Goal: Task Accomplishment & Management: Manage account settings

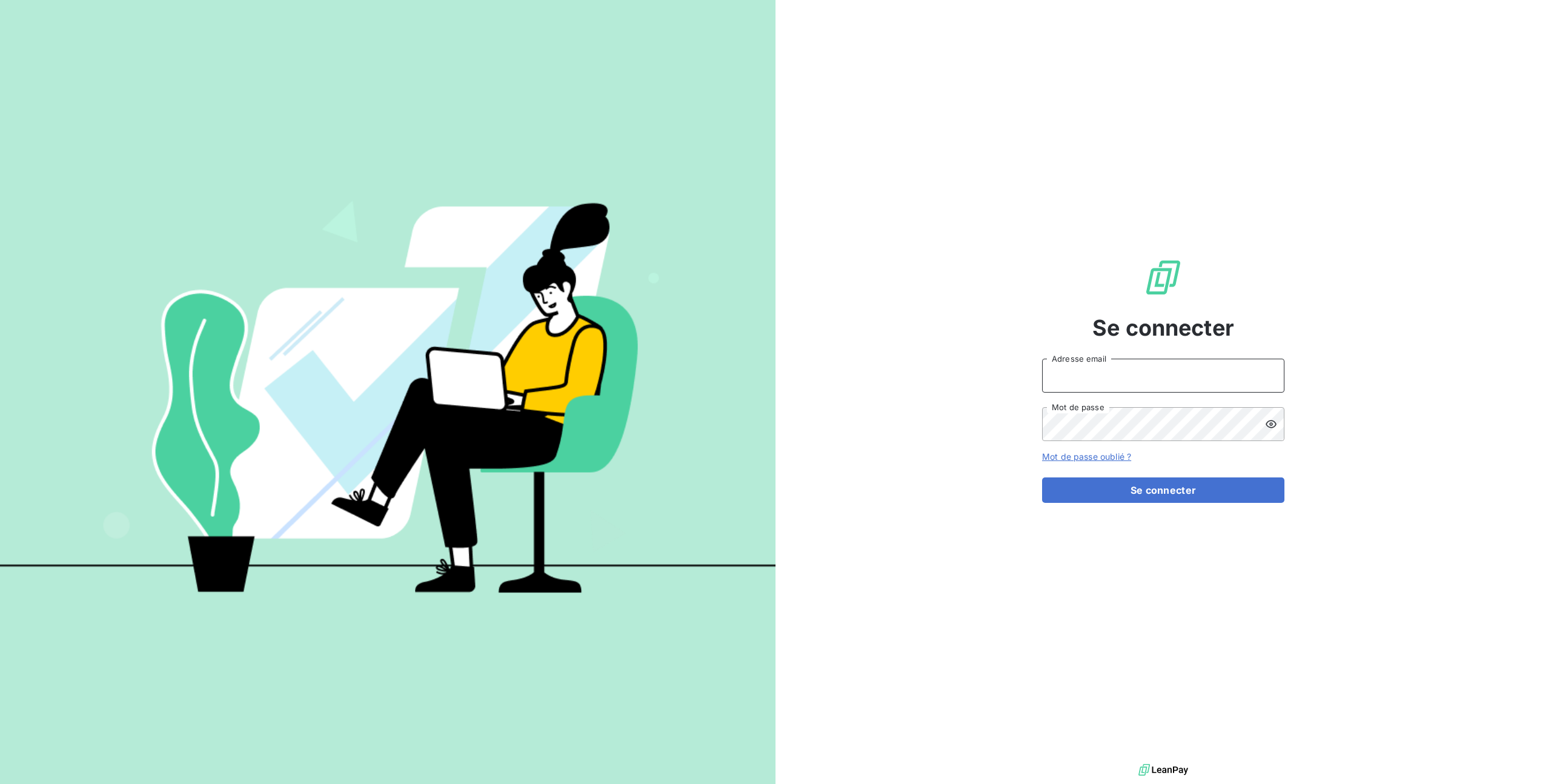
click at [1094, 379] on input "Adresse email" at bounding box center [1163, 376] width 243 height 34
click at [0, 783] on com-1password-button at bounding box center [0, 784] width 0 height 0
type input "[EMAIL_ADDRESS][DOMAIN_NAME]"
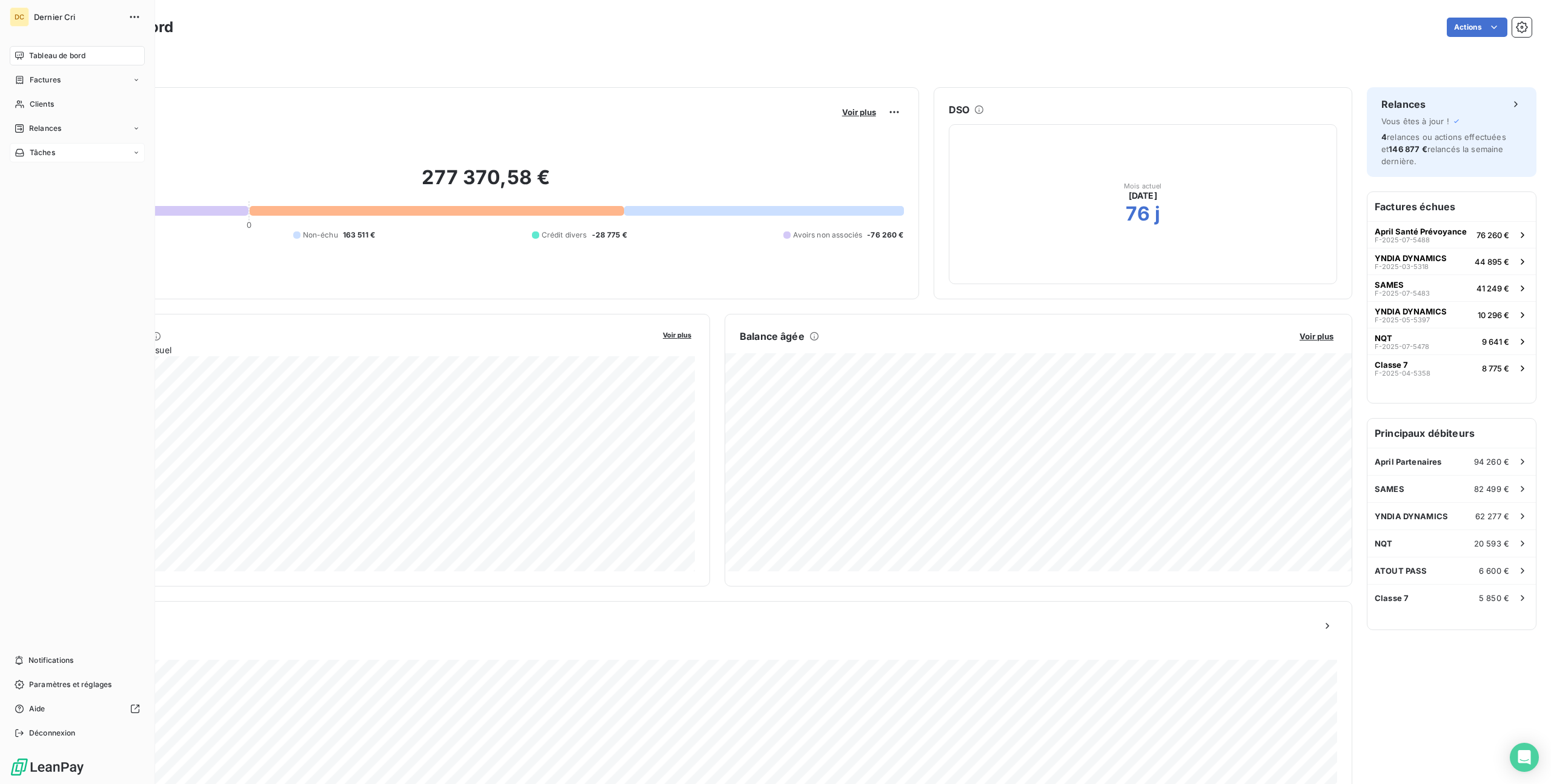
click at [49, 155] on span "Tâches" at bounding box center [43, 153] width 26 height 11
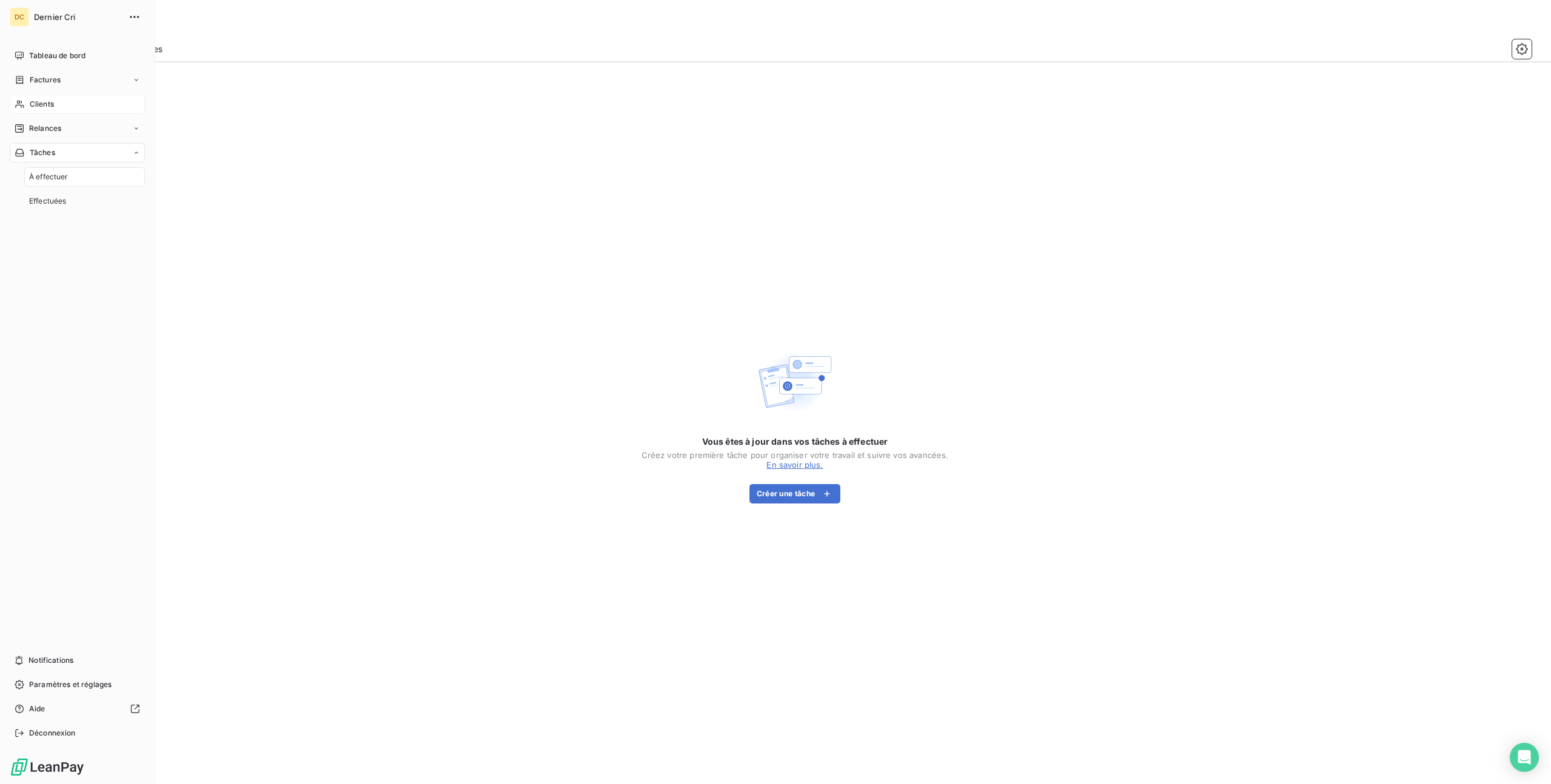
click at [57, 105] on div "Clients" at bounding box center [77, 104] width 135 height 20
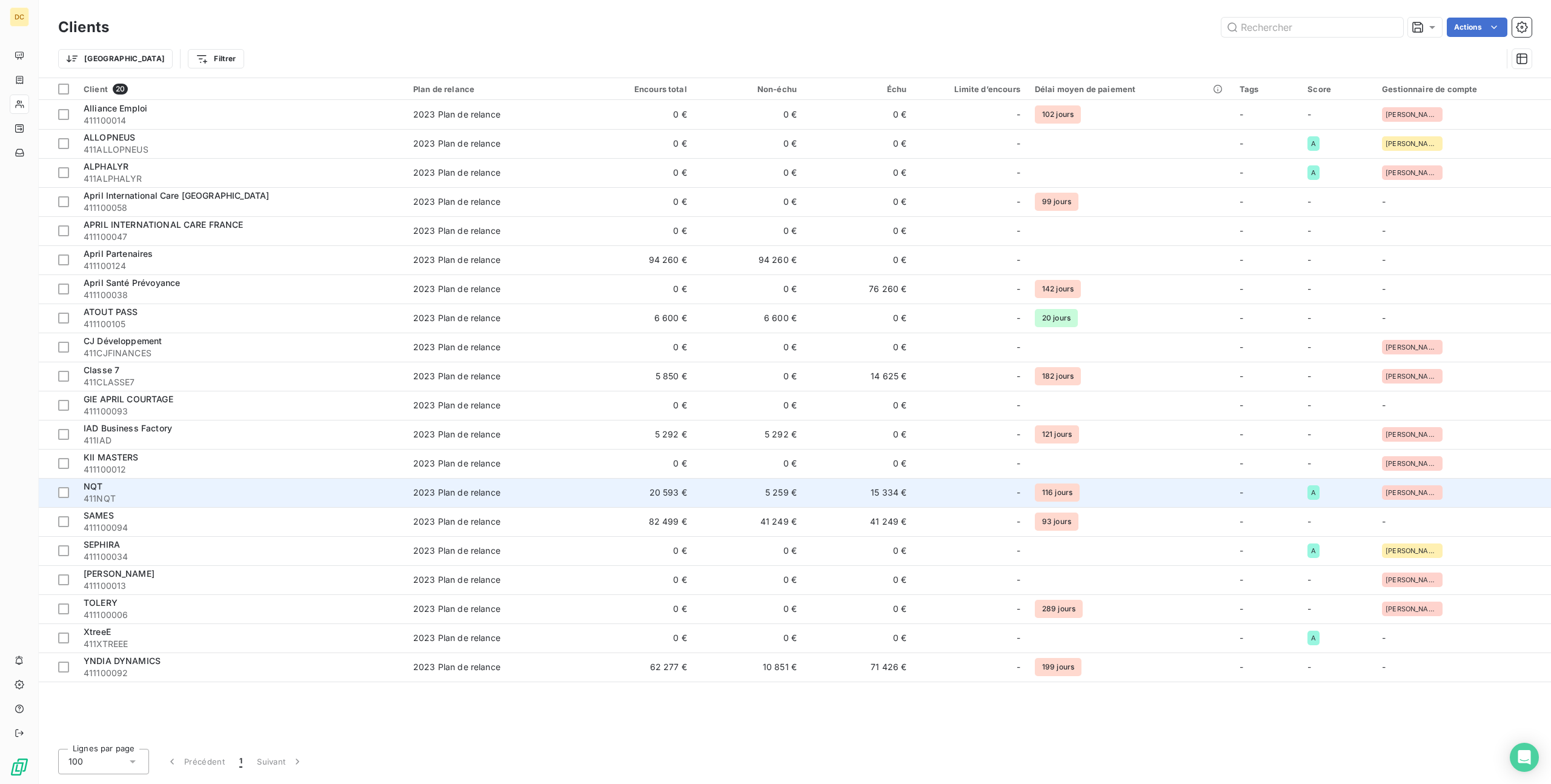
click at [230, 501] on span "411NQT" at bounding box center [241, 499] width 315 height 12
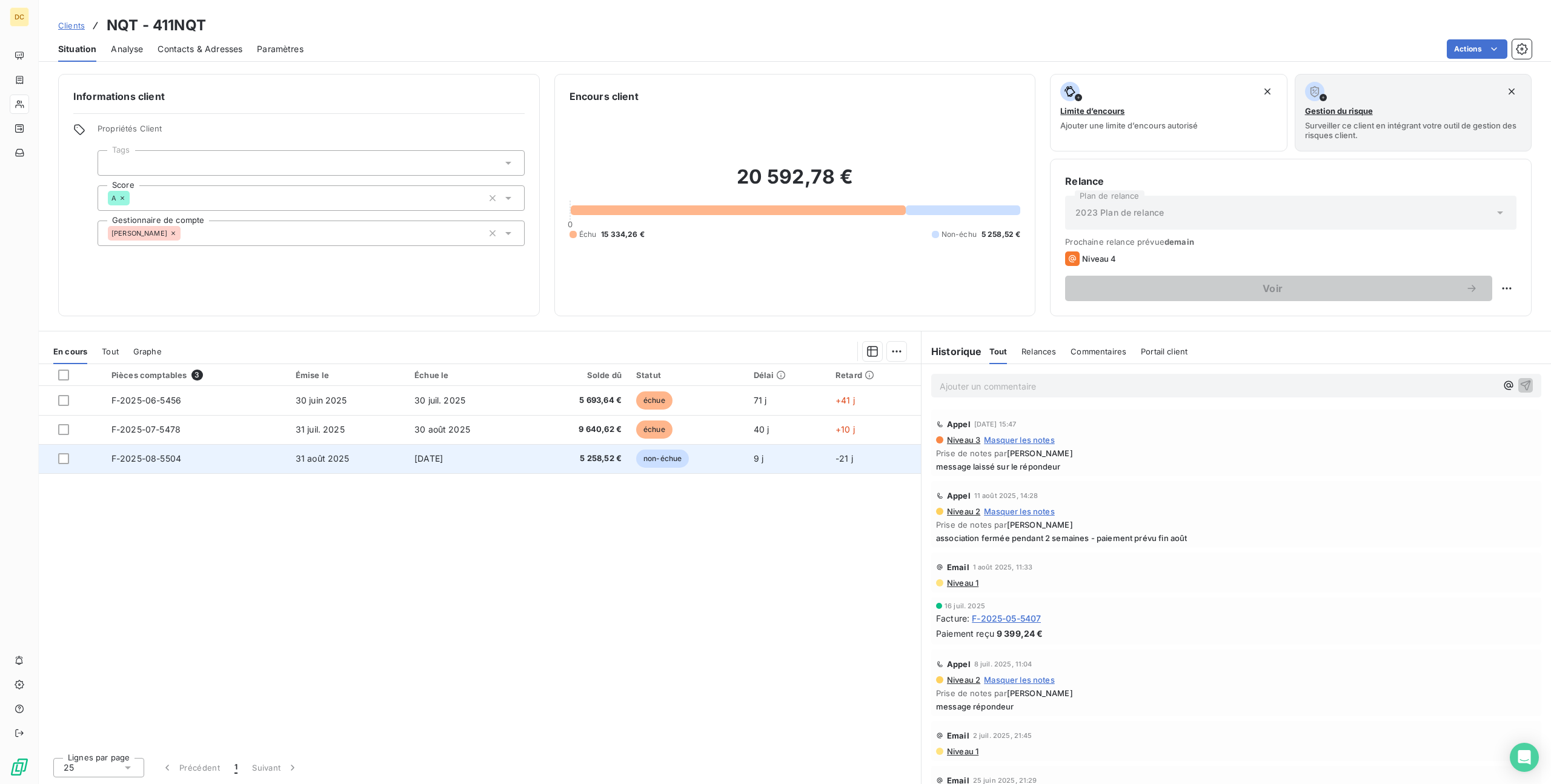
click at [357, 459] on td "31 août 2025" at bounding box center [348, 459] width 119 height 29
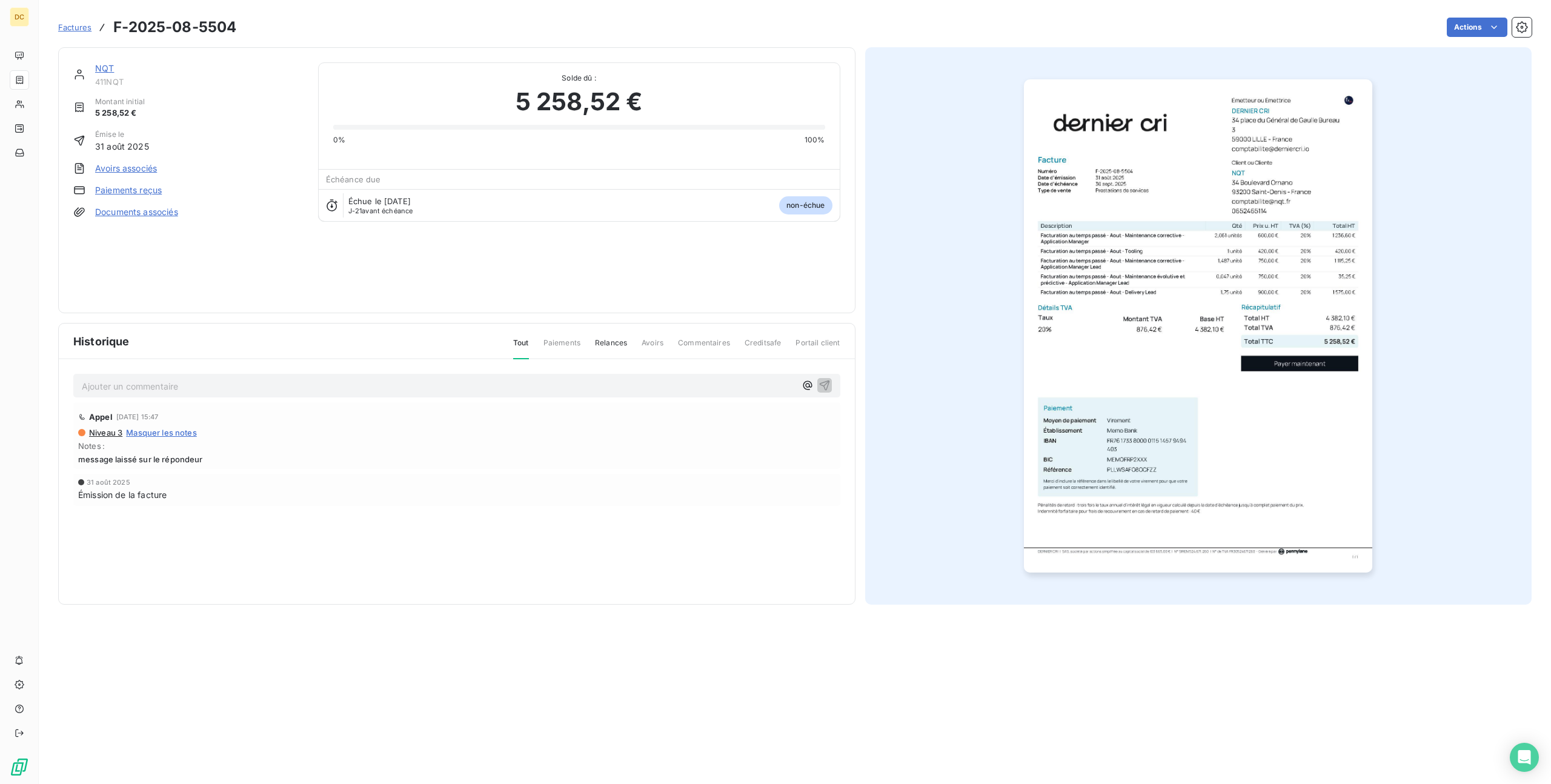
click at [1224, 244] on img "button" at bounding box center [1198, 326] width 348 height 493
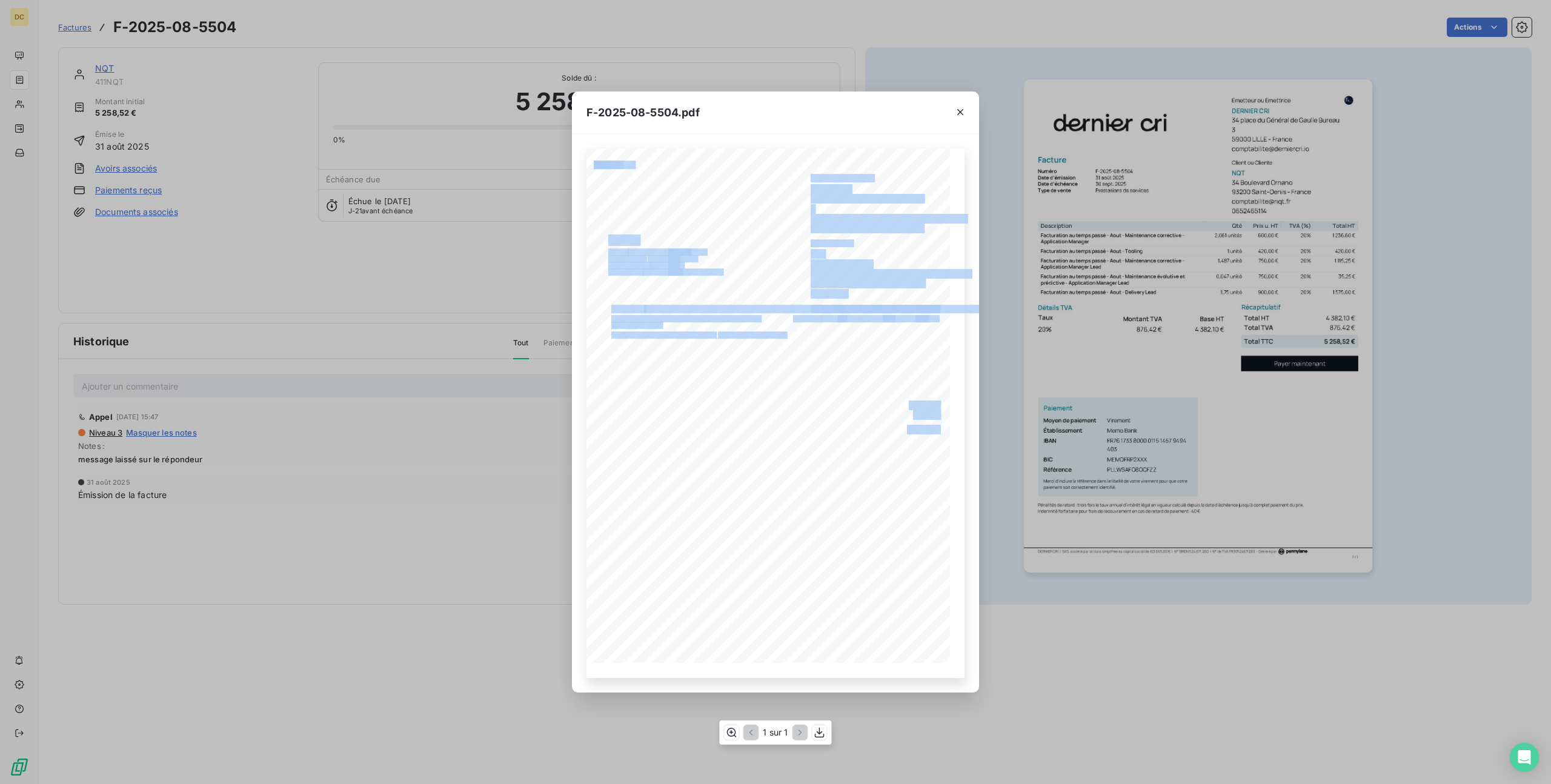
click at [812, 356] on div "4 382,10 € 876,42 € 5 258,52 € 019914db- aa64- 7164- 9984- 3f79e0d64e98 Facture…" at bounding box center [776, 414] width 378 height 530
click at [793, 336] on span at bounding box center [755, 334] width 75 height 5
click at [756, 341] on div "4 382,10 € 876,42 € 5 258,52 € 019914db- aa64- 7164- 9984- 3f79e0d64e98 Facture…" at bounding box center [776, 414] width 378 height 530
click at [766, 336] on span at bounding box center [755, 334] width 75 height 5
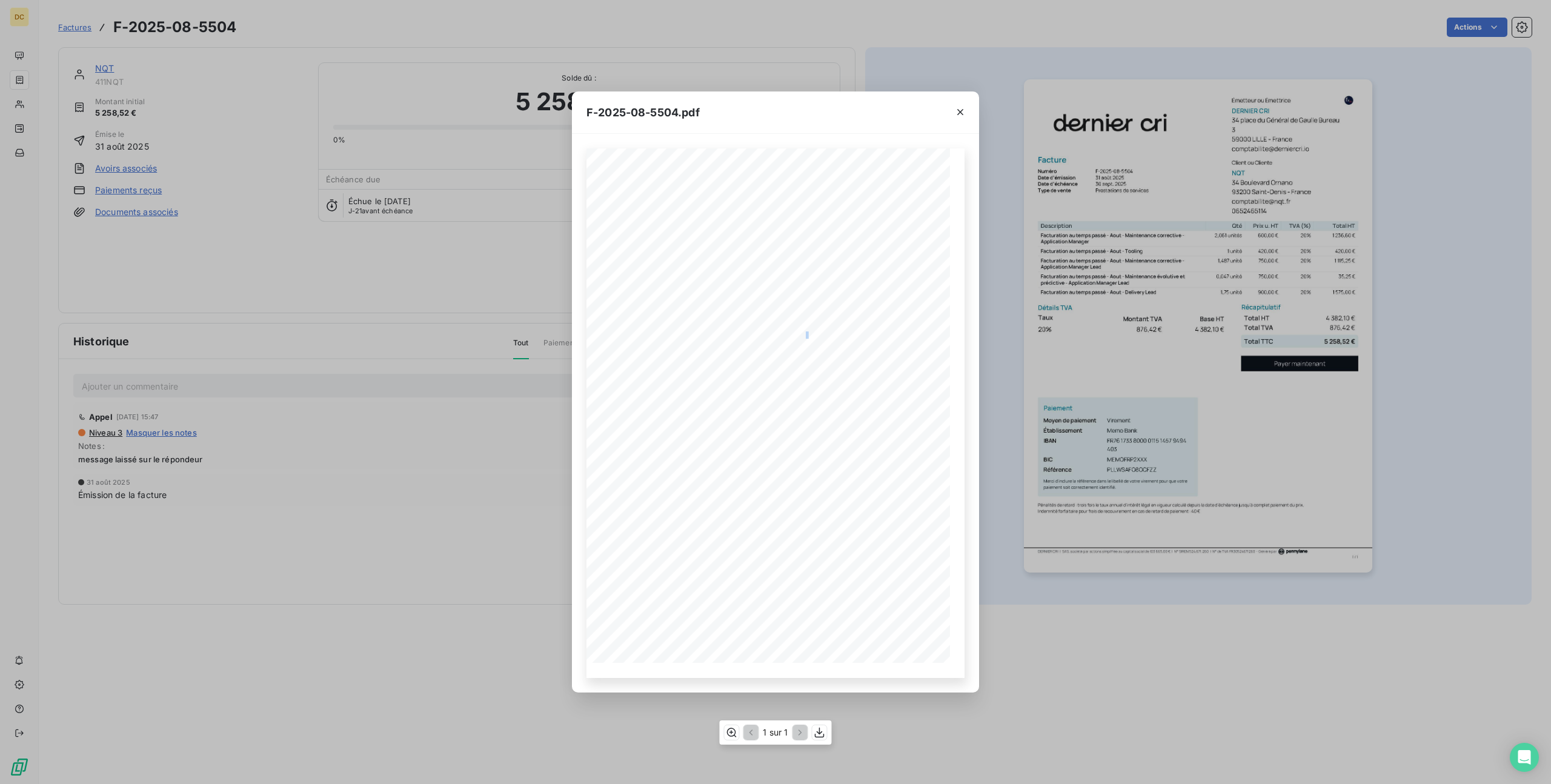
drag, startPoint x: 785, startPoint y: 336, endPoint x: 809, endPoint y: 337, distance: 24.0
click at [809, 337] on div "4 382,10 € 876,42 € 5 258,52 € 019914db- aa64- 7164- 9984- 3f79e0d64e98 Facture…" at bounding box center [776, 413] width 364 height 515
click at [809, 336] on span "1 unité" at bounding box center [813, 334] width 15 height 5
drag, startPoint x: 767, startPoint y: 309, endPoint x: 815, endPoint y: 307, distance: 48.0
click at [815, 307] on div "4 382,10 € 876,42 € 5 258,52 € 019914db- aa64- 7164- 9984- 3f79e0d64e98 Facture…" at bounding box center [776, 413] width 364 height 515
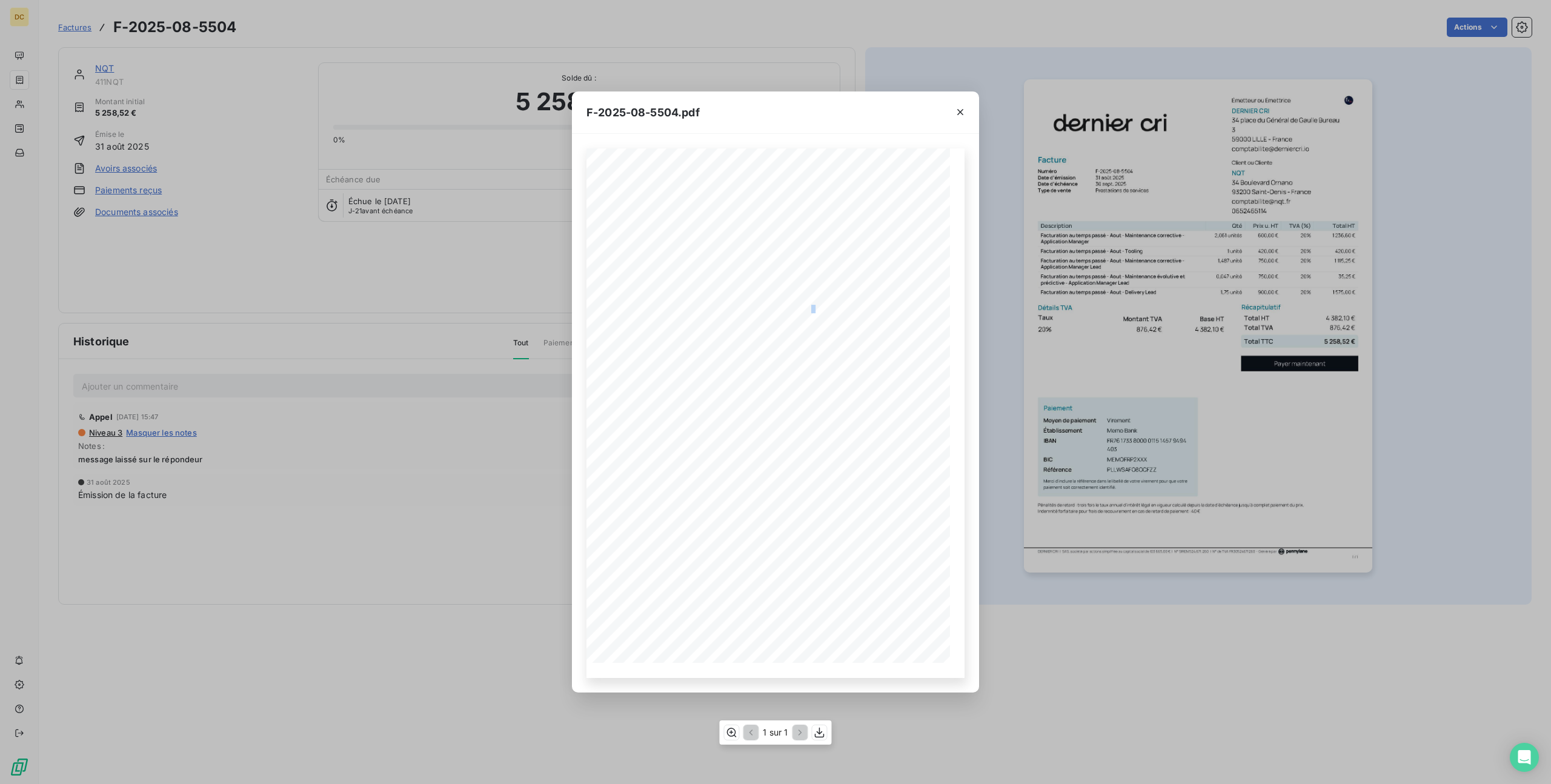
click at [799, 311] on span at bounding box center [736, 308] width 183 height 6
drag, startPoint x: 785, startPoint y: 312, endPoint x: 811, endPoint y: 312, distance: 26.0
click at [811, 311] on span at bounding box center [736, 308] width 183 height 6
drag, startPoint x: 813, startPoint y: 311, endPoint x: 790, endPoint y: 311, distance: 23.0
click at [790, 311] on div "4 382,10 € 876,42 € 5 258,52 € 019914db- aa64- 7164- 9984- 3f79e0d64e98 Facture…" at bounding box center [776, 413] width 364 height 515
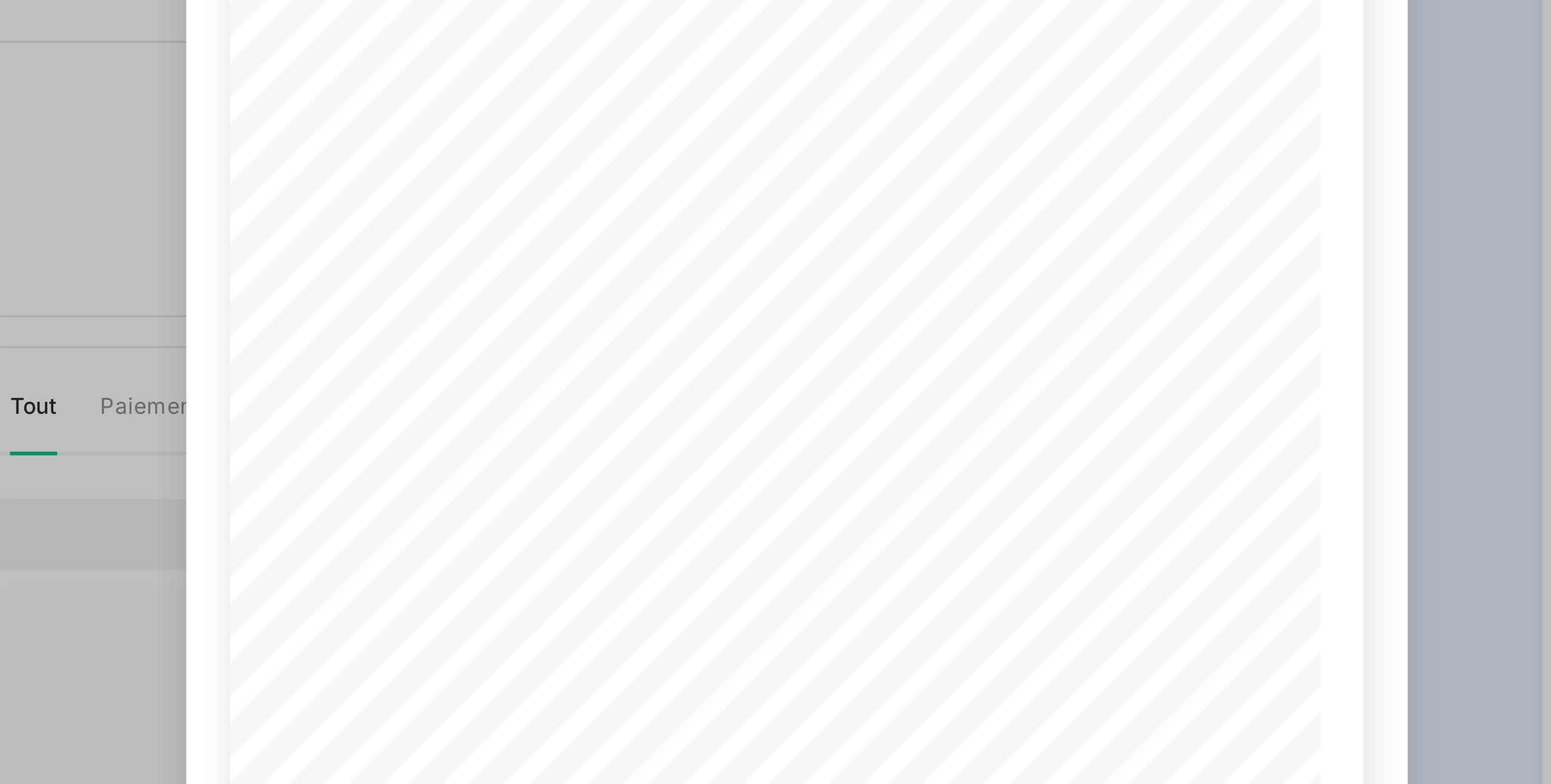
click at [801, 310] on span at bounding box center [736, 308] width 183 height 6
click at [790, 311] on span at bounding box center [736, 308] width 183 height 6
click at [804, 310] on span at bounding box center [736, 308] width 183 height 6
click at [785, 310] on span at bounding box center [736, 308] width 183 height 6
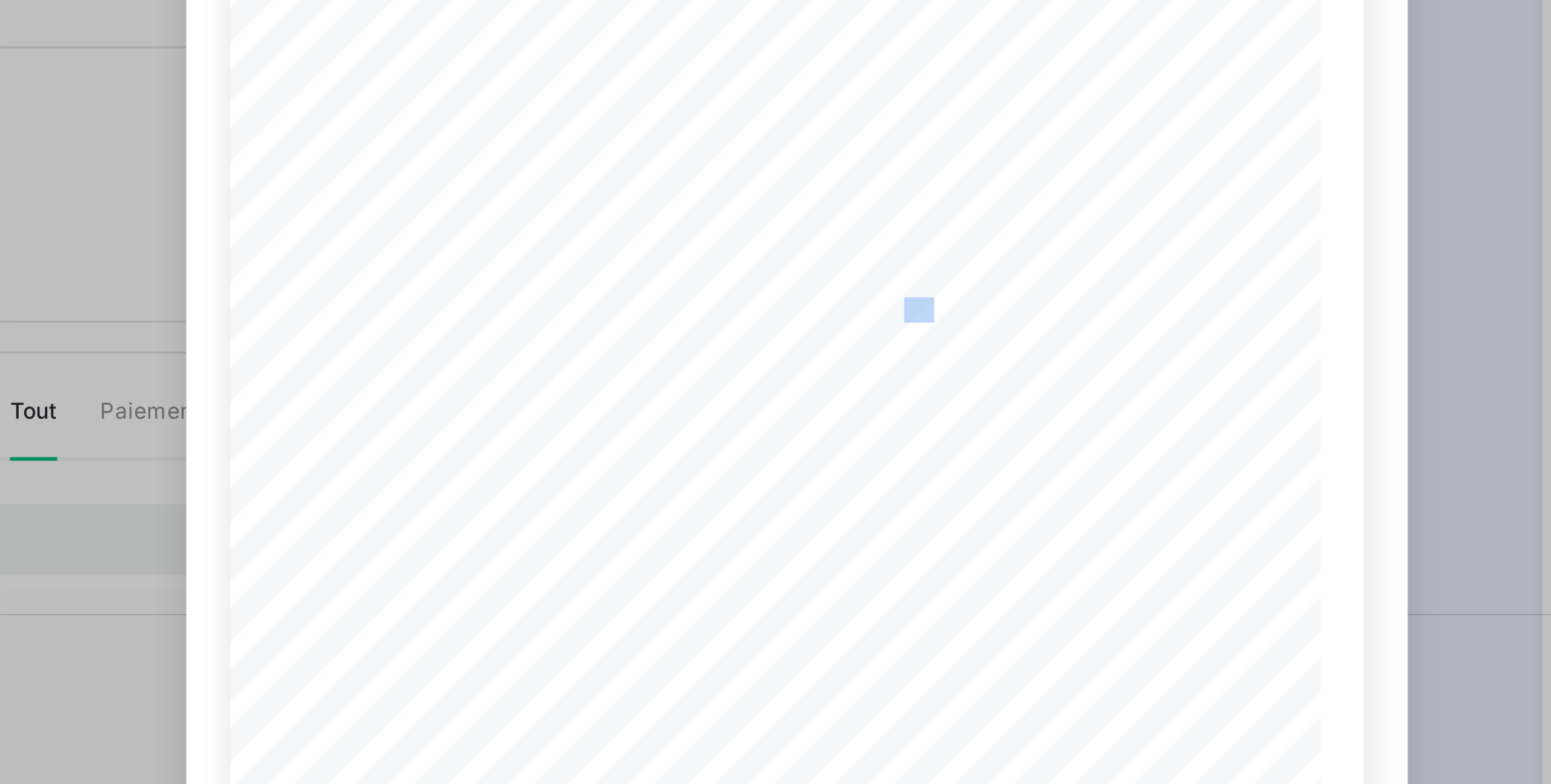
drag, startPoint x: 785, startPoint y: 310, endPoint x: 813, endPoint y: 312, distance: 28.1
click at [813, 312] on div "4 382,10 € 876,42 € 5 258,52 € 019914db- aa64- 7164- 9984- 3f79e0d64e98 Facture…" at bounding box center [776, 413] width 364 height 515
click at [807, 310] on span at bounding box center [736, 308] width 183 height 6
drag, startPoint x: 786, startPoint y: 310, endPoint x: 810, endPoint y: 311, distance: 24.0
click at [815, 311] on div "4 382,10 € 876,42 € 5 258,52 € 019914db- aa64- 7164- 9984- 3f79e0d64e98 Facture…" at bounding box center [776, 413] width 364 height 515
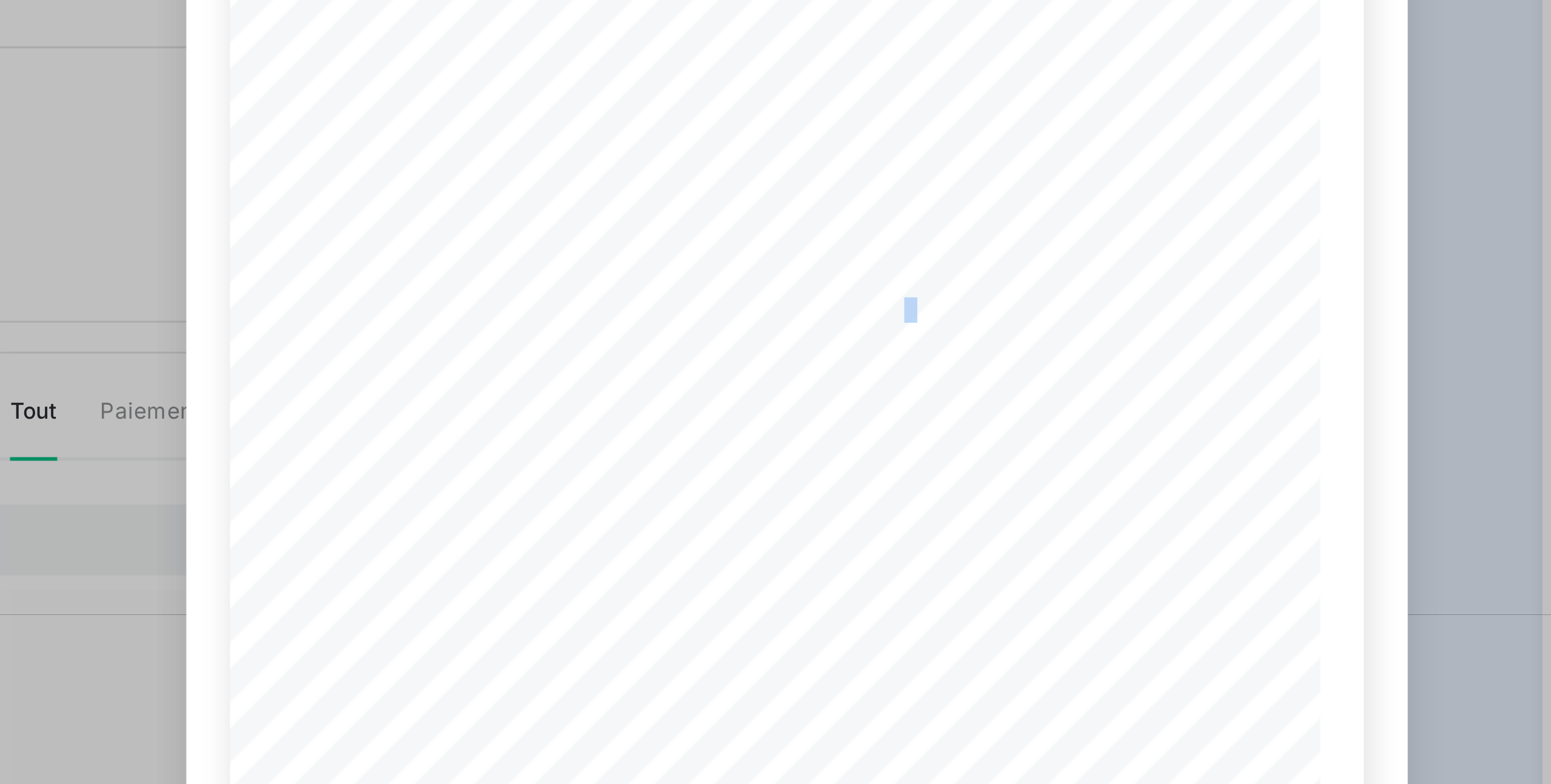
click at [810, 311] on span at bounding box center [736, 308] width 183 height 6
click at [791, 310] on span at bounding box center [736, 308] width 183 height 6
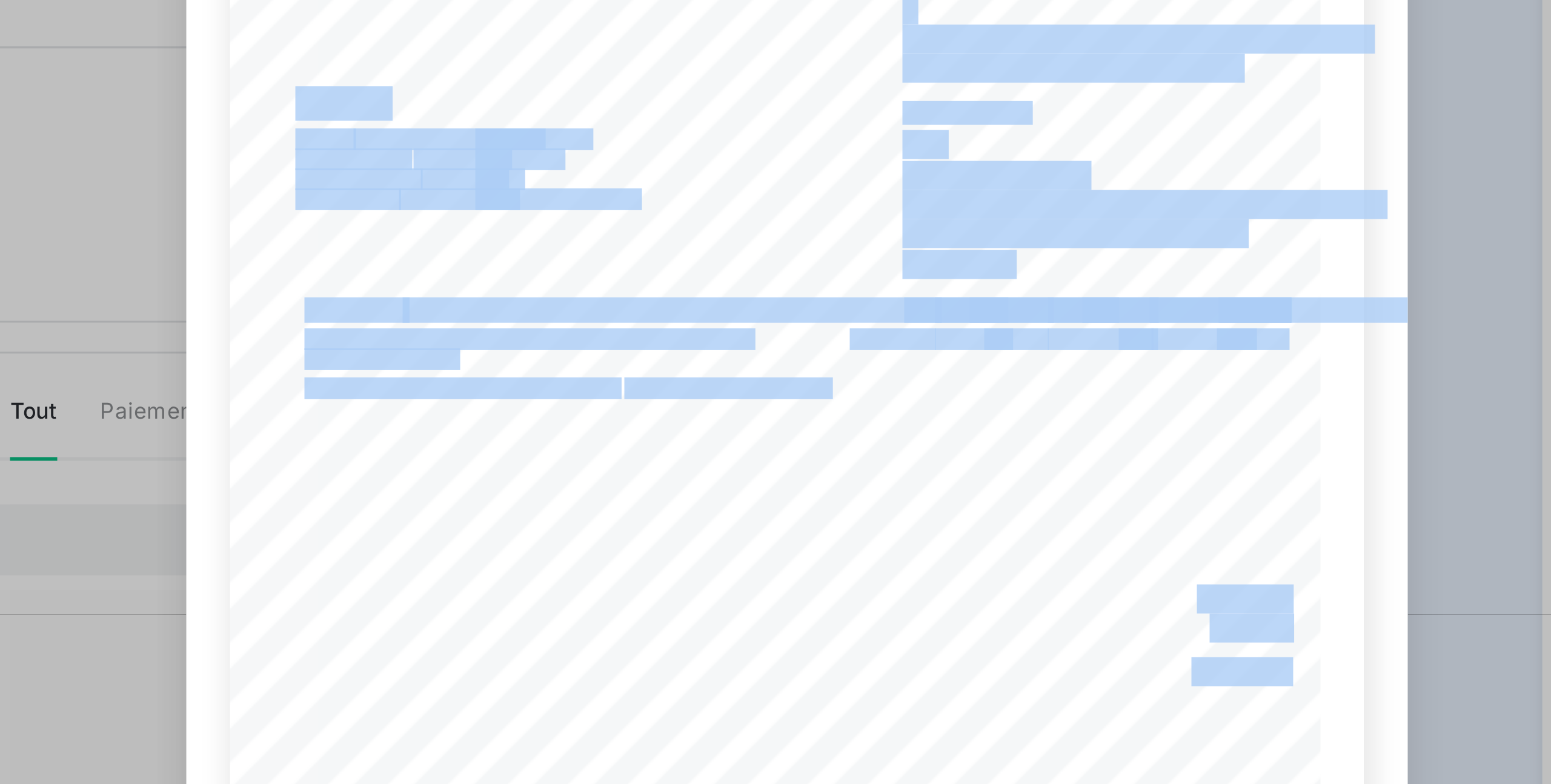
click at [810, 338] on div "4 382,10 € 876,42 € 5 258,52 € 019914db- aa64- 7164- 9984- 3f79e0d64e98 Facture…" at bounding box center [776, 414] width 378 height 530
drag, startPoint x: 789, startPoint y: 338, endPoint x: 808, endPoint y: 337, distance: 19.0
click at [810, 338] on div "4 382,10 € 876,42 € 5 258,52 € 019914db- aa64- 7164- 9984- 3f79e0d64e98 Facture…" at bounding box center [776, 414] width 378 height 530
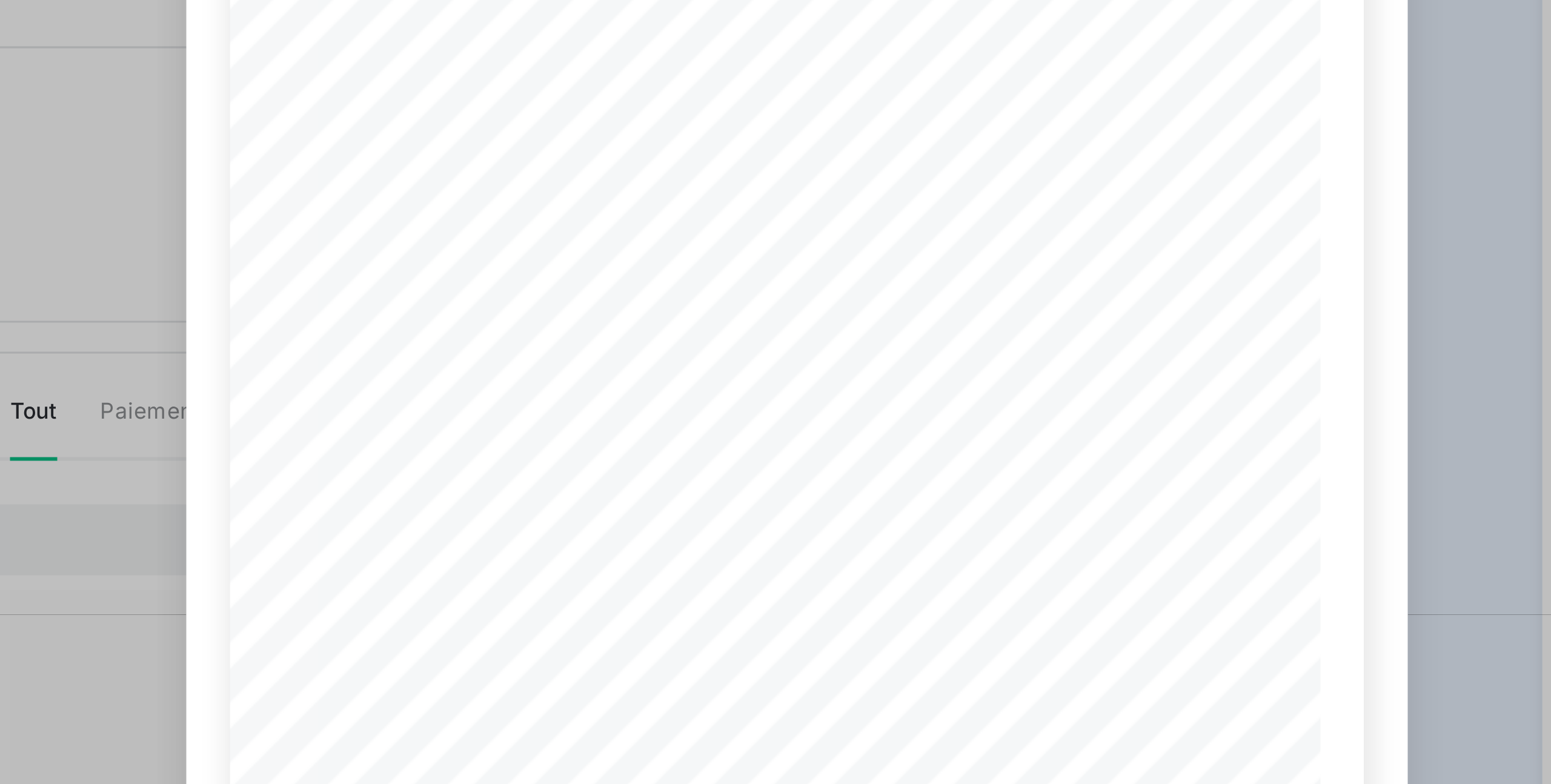
click at [808, 336] on span "1 unité" at bounding box center [813, 334] width 15 height 5
click at [806, 336] on span "1 unité" at bounding box center [813, 334] width 15 height 5
click at [793, 336] on span at bounding box center [755, 334] width 75 height 5
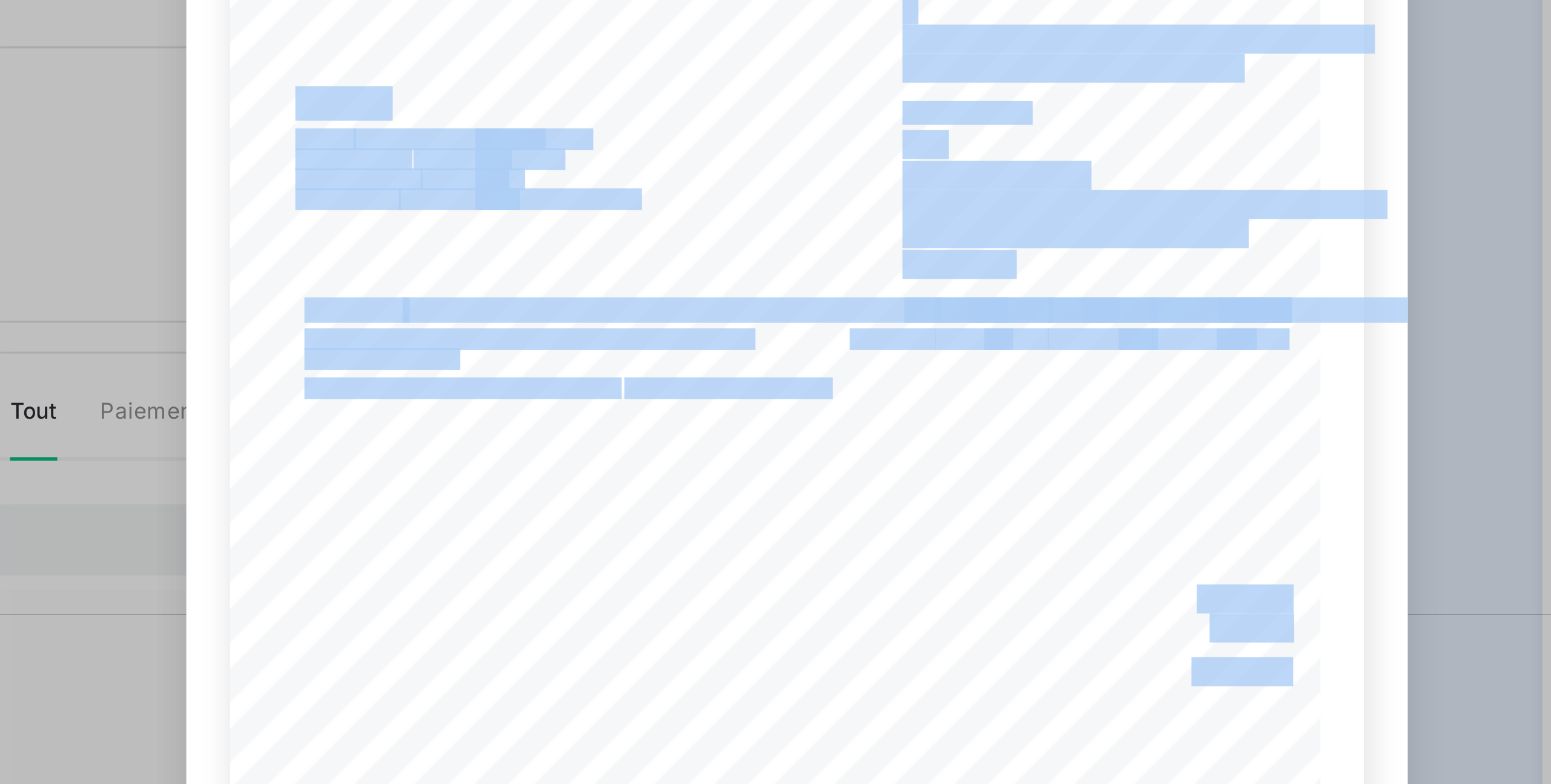
click at [815, 338] on div "4 382,10 € 876,42 € 5 258,52 € 019914db- aa64- 7164- 9984- 3f79e0d64e98 Facture…" at bounding box center [776, 414] width 378 height 530
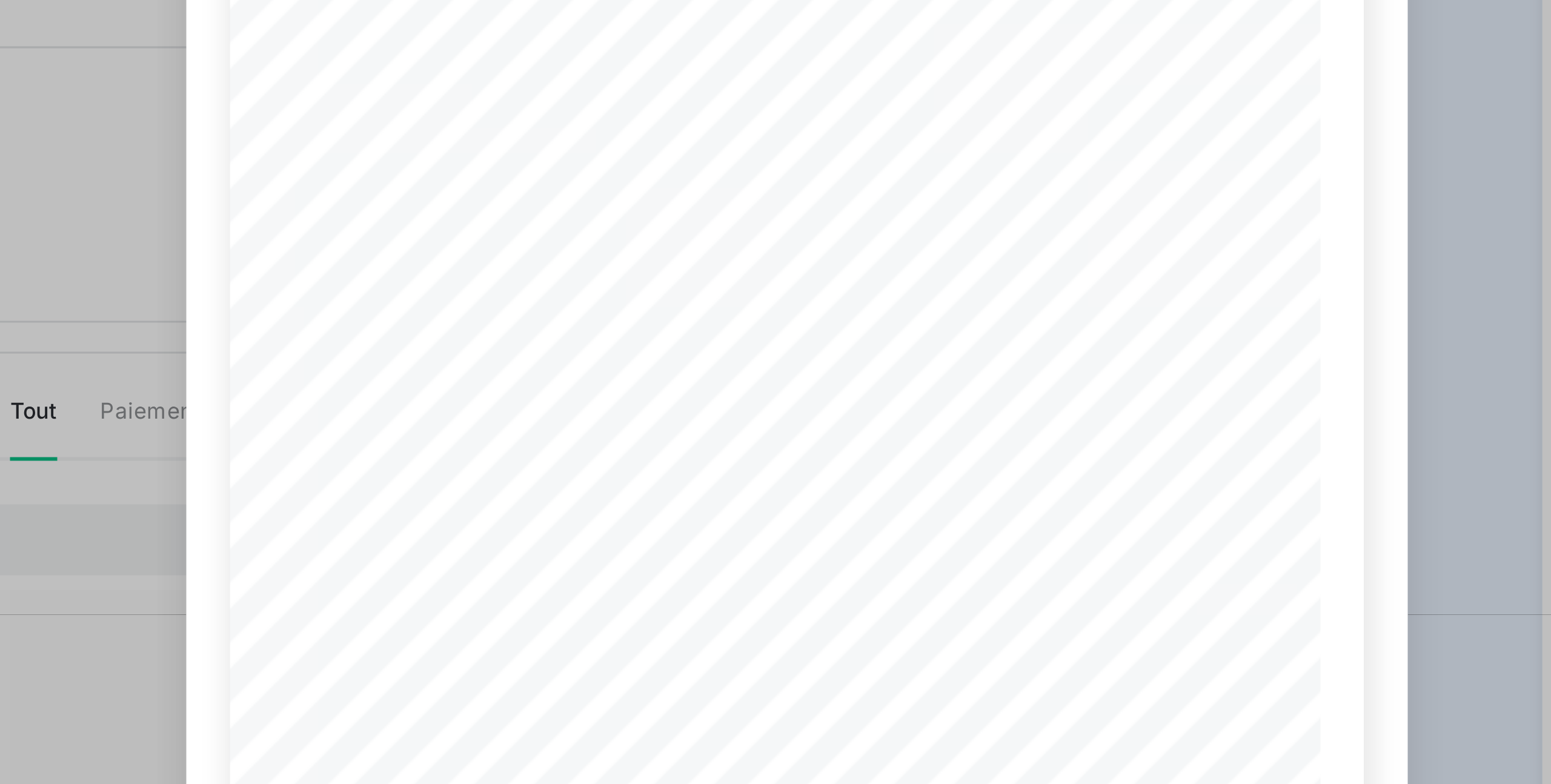
click at [814, 336] on span "1 unité" at bounding box center [813, 334] width 15 height 5
click at [795, 310] on span at bounding box center [736, 308] width 183 height 6
click at [788, 311] on span at bounding box center [736, 308] width 183 height 6
click at [793, 336] on span at bounding box center [755, 334] width 75 height 5
click at [730, 336] on span at bounding box center [755, 334] width 75 height 5
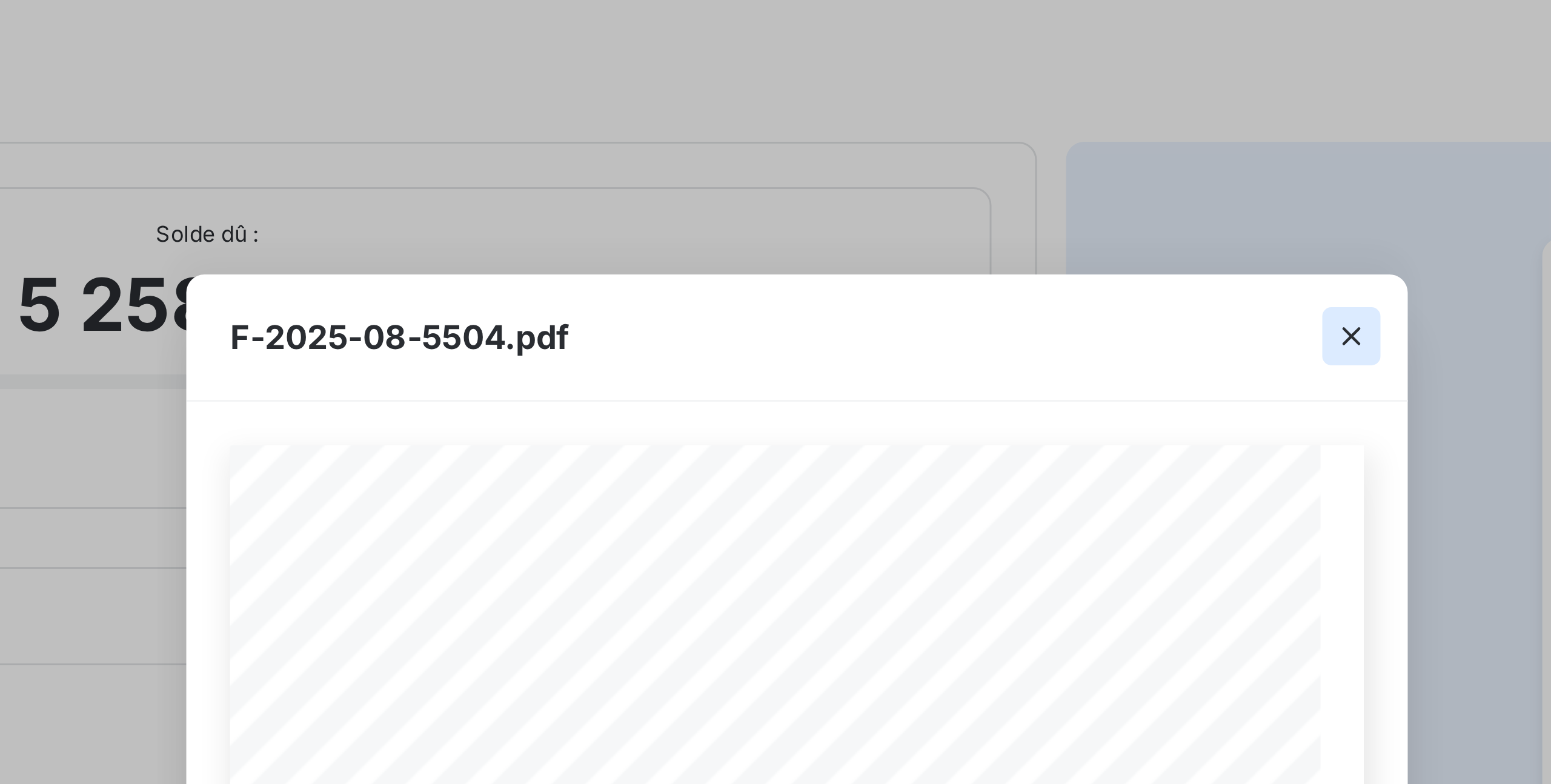
click at [962, 113] on icon "button" at bounding box center [961, 112] width 6 height 6
